Goal: Transaction & Acquisition: Purchase product/service

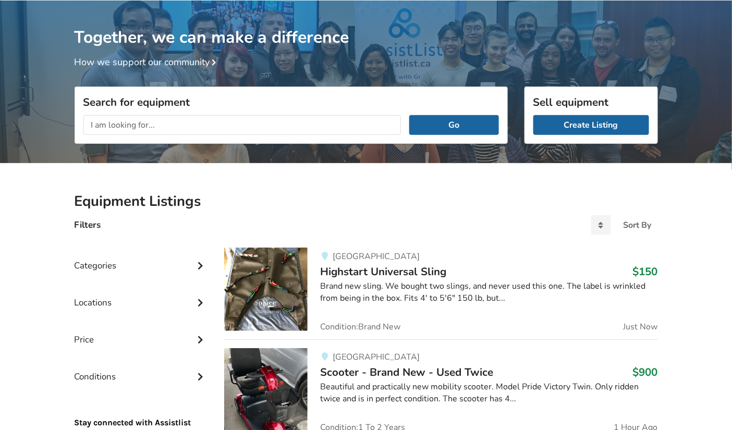
click at [164, 131] on input "text" at bounding box center [242, 125] width 318 height 20
click at [409, 115] on button "Go" at bounding box center [453, 125] width 89 height 20
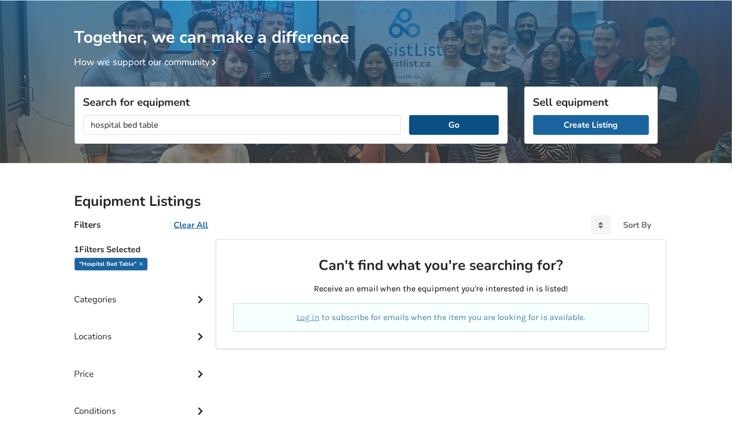
click at [449, 122] on button "Go" at bounding box center [453, 125] width 89 height 20
click at [453, 125] on button "Go" at bounding box center [453, 125] width 89 height 20
click at [202, 126] on input "hospital bed table" at bounding box center [242, 125] width 318 height 20
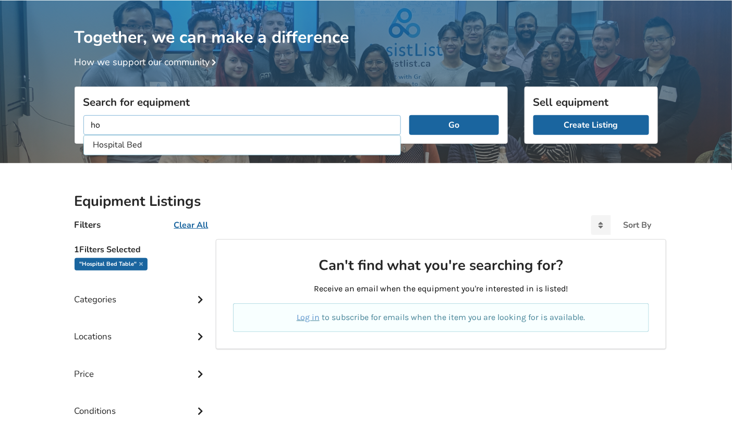
type input "h"
type input "table"
click at [409, 115] on button "Go" at bounding box center [453, 125] width 89 height 20
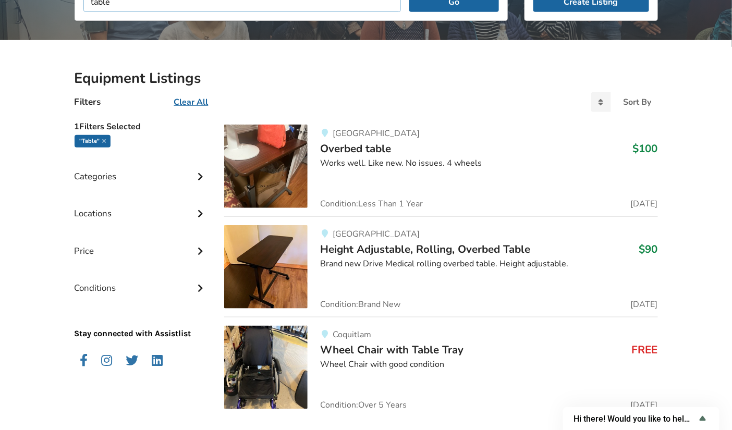
scroll to position [178, 0]
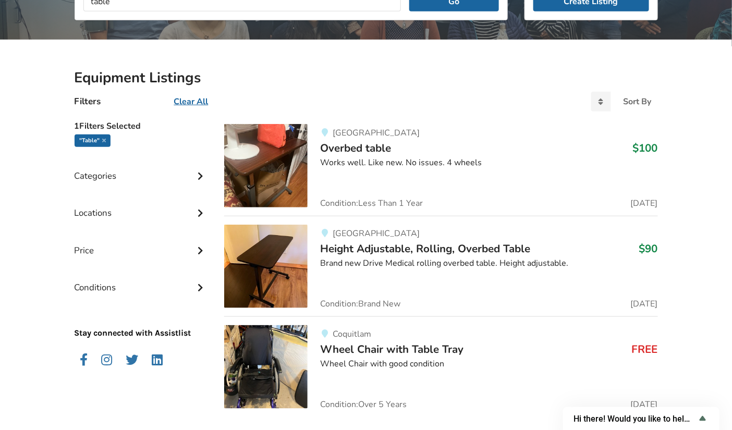
click at [259, 267] on img at bounding box center [265, 266] width 83 height 83
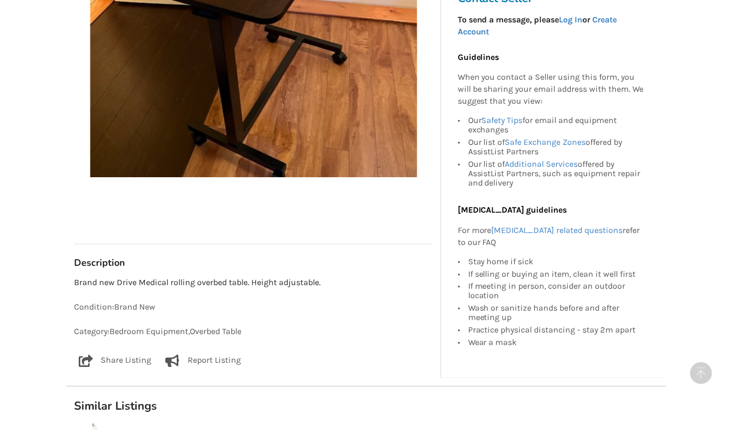
scroll to position [360, 0]
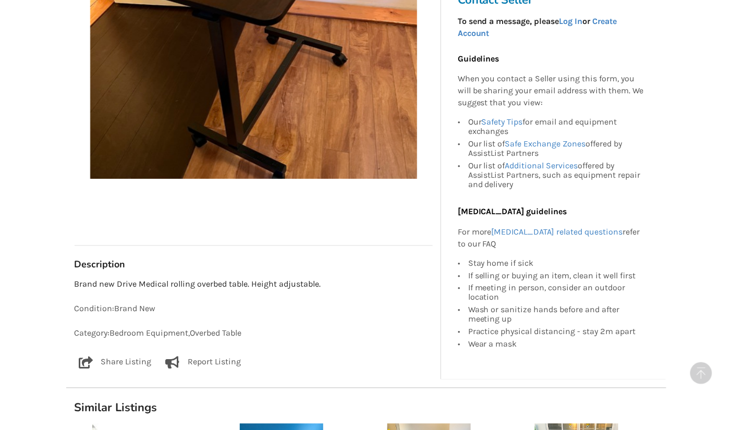
click at [272, 320] on div "Condition: Brand New Category: Bedroom Equipment , Overbed Table" at bounding box center [254, 322] width 358 height 37
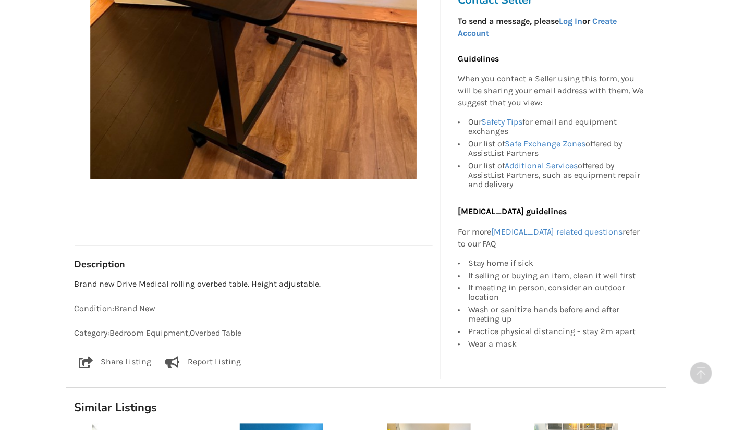
click at [272, 320] on div "Condition: Brand New Category: Bedroom Equipment , Overbed Table" at bounding box center [254, 322] width 358 height 37
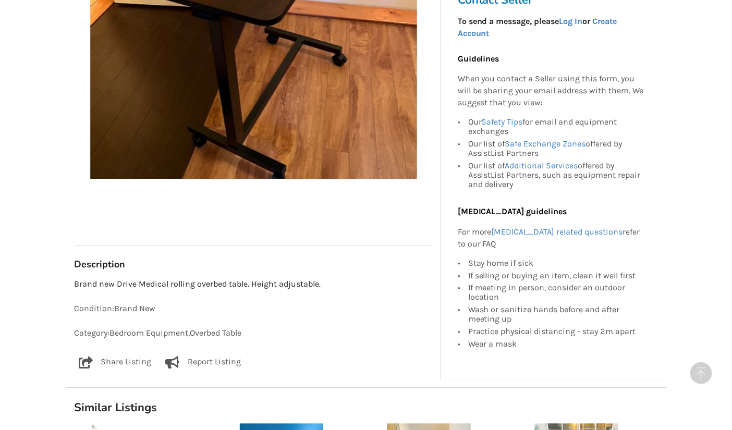
click at [272, 320] on div "Condition: Brand New Category: Bedroom Equipment , Overbed Table" at bounding box center [254, 322] width 358 height 37
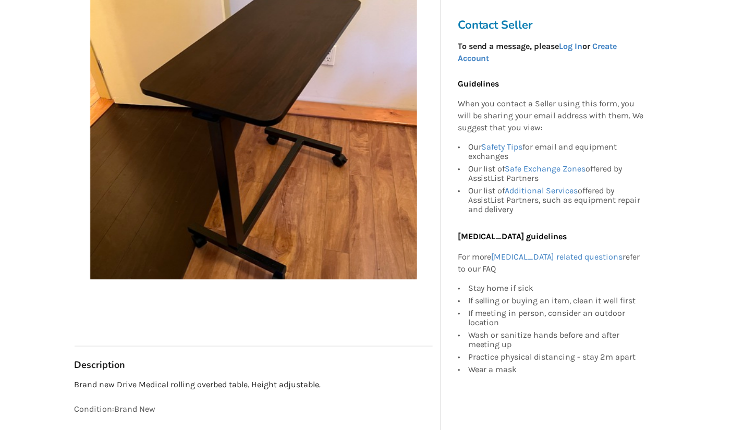
scroll to position [255, 0]
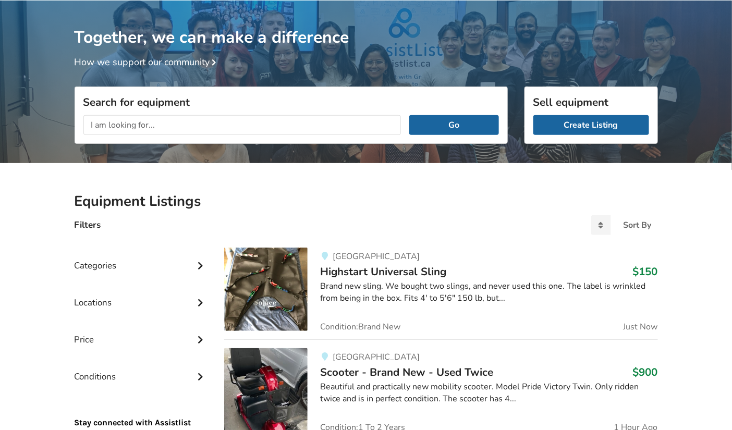
click at [274, 127] on input "text" at bounding box center [242, 125] width 318 height 20
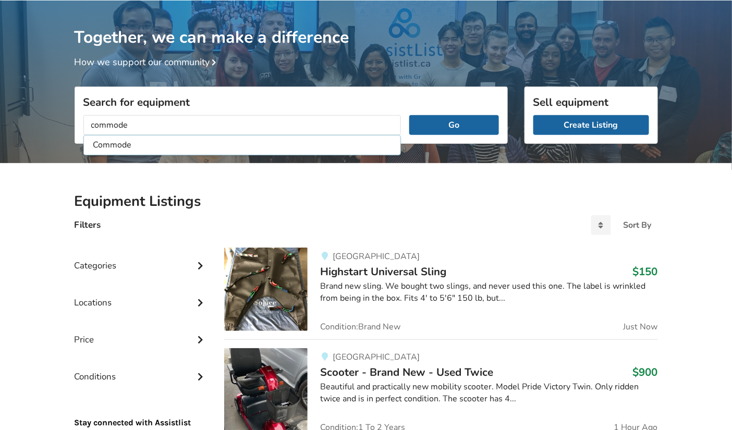
type input "commode"
click at [409, 115] on button "Go" at bounding box center [453, 125] width 89 height 20
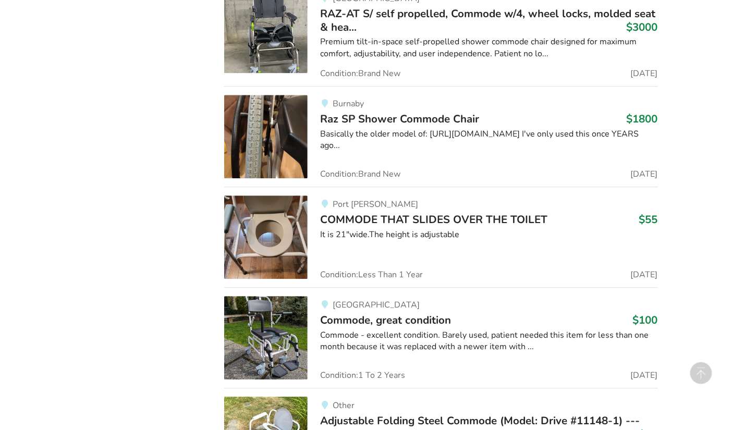
scroll to position [729, 0]
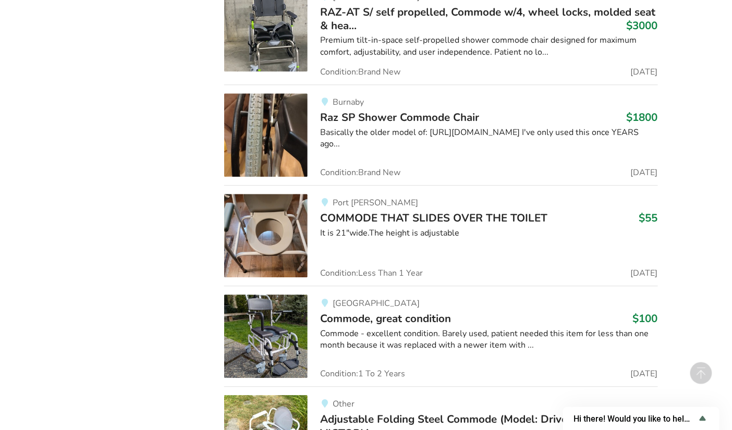
click at [361, 314] on span "Commode, great condition" at bounding box center [385, 318] width 131 height 15
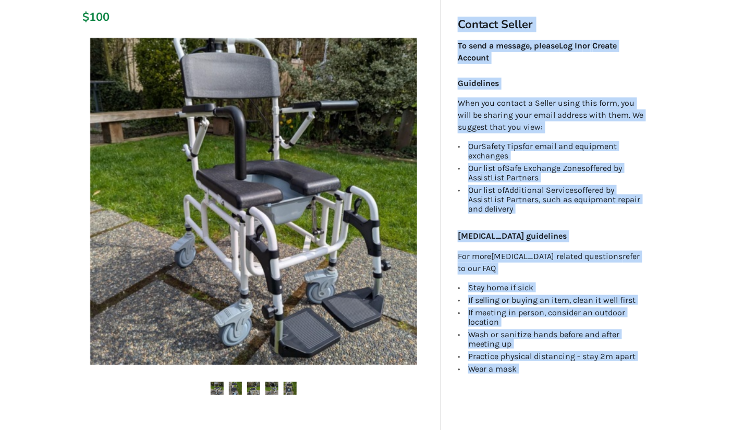
scroll to position [153, 0]
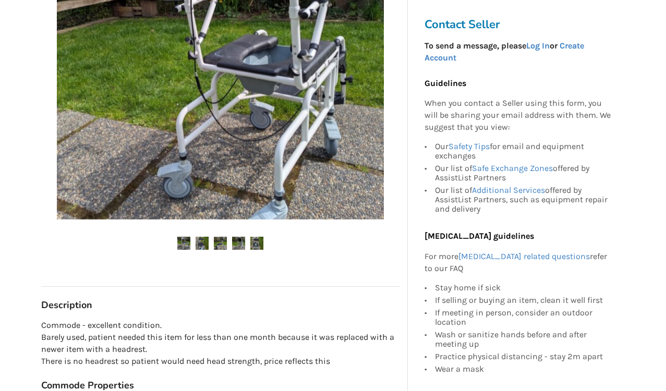
scroll to position [297, 0]
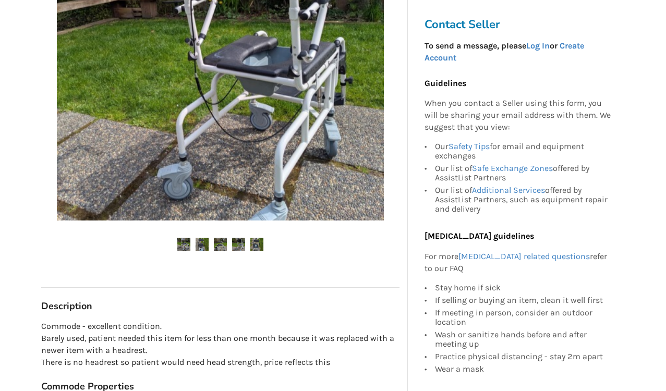
drag, startPoint x: 252, startPoint y: 208, endPoint x: 203, endPoint y: 240, distance: 58.7
click at [203, 240] on img at bounding box center [202, 244] width 13 height 13
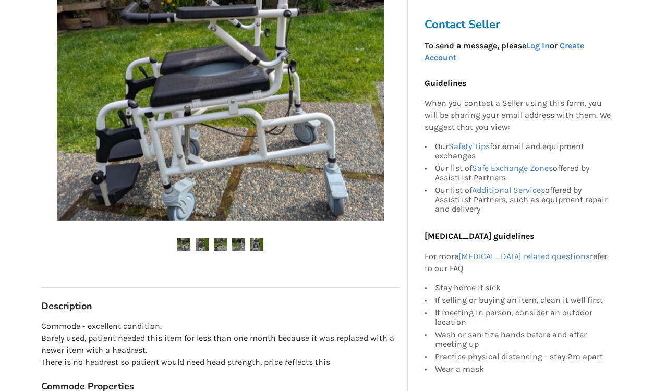
click at [203, 240] on img at bounding box center [202, 244] width 13 height 13
click at [225, 241] on img at bounding box center [220, 244] width 13 height 13
click at [242, 243] on img at bounding box center [238, 244] width 13 height 13
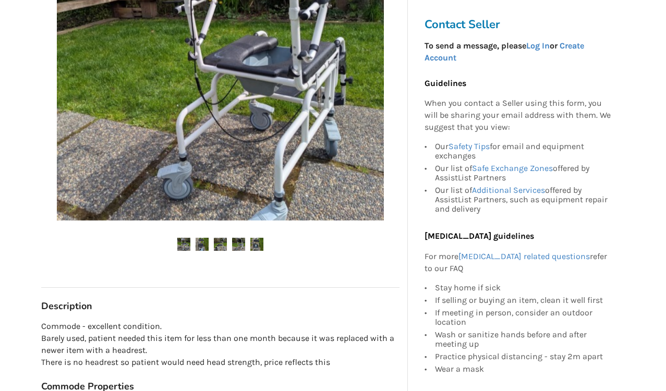
click at [261, 245] on img at bounding box center [256, 244] width 13 height 13
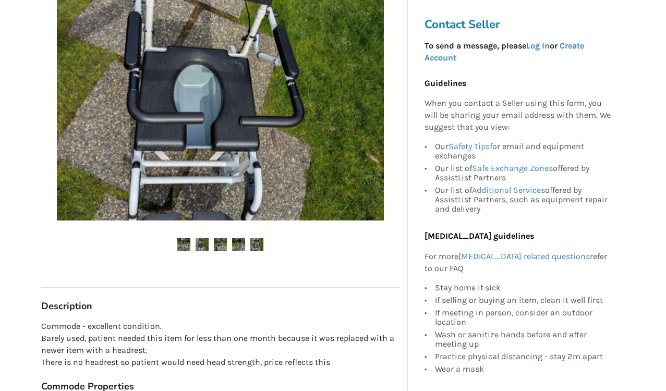
click at [261, 245] on img at bounding box center [256, 244] width 13 height 13
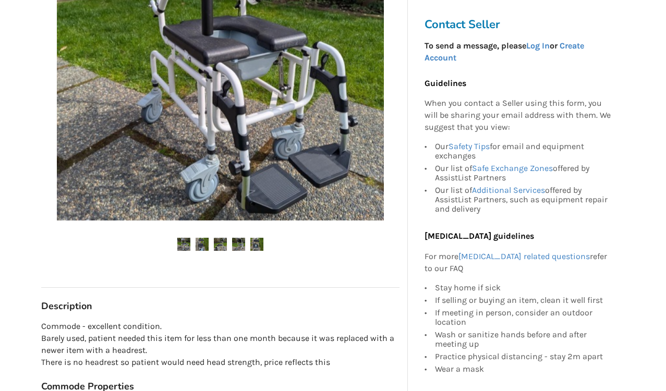
click at [261, 245] on img at bounding box center [256, 244] width 13 height 13
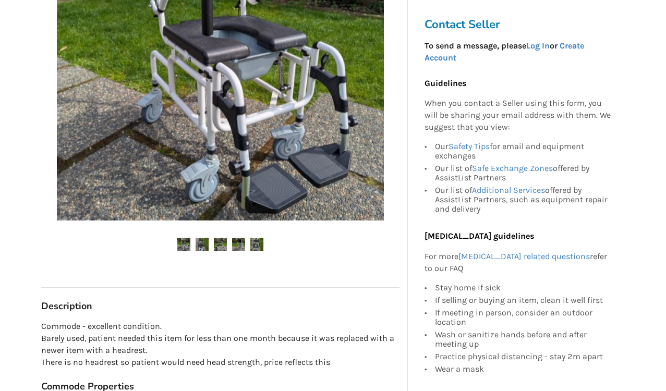
click at [261, 245] on img at bounding box center [256, 244] width 13 height 13
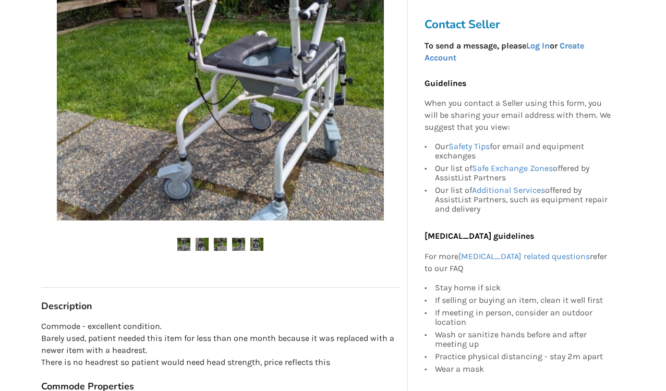
click at [261, 245] on img at bounding box center [256, 244] width 13 height 13
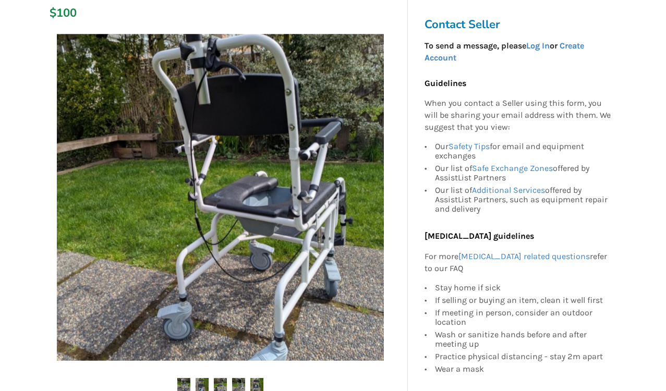
scroll to position [156, 0]
click at [202, 381] on img at bounding box center [202, 384] width 13 height 13
click at [220, 387] on img at bounding box center [220, 384] width 13 height 13
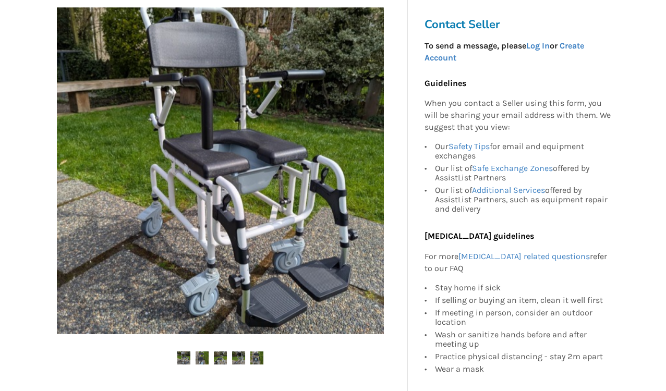
scroll to position [183, 0]
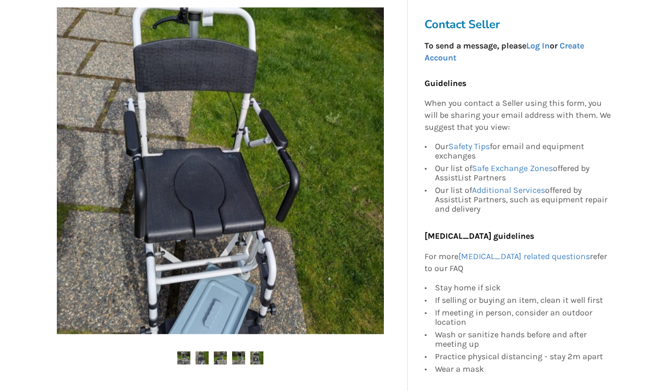
click at [254, 355] on img at bounding box center [256, 357] width 13 height 13
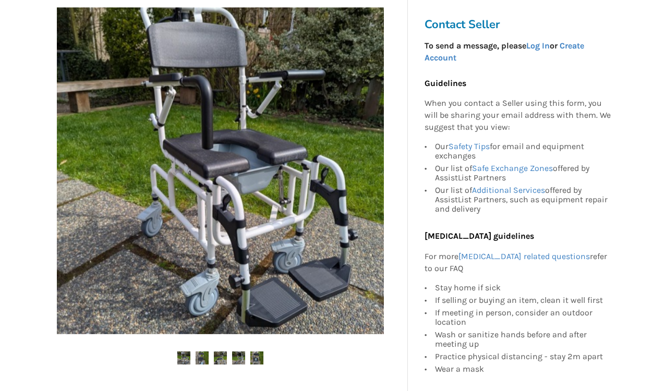
click at [238, 356] on img at bounding box center [238, 357] width 13 height 13
